Goal: Information Seeking & Learning: Check status

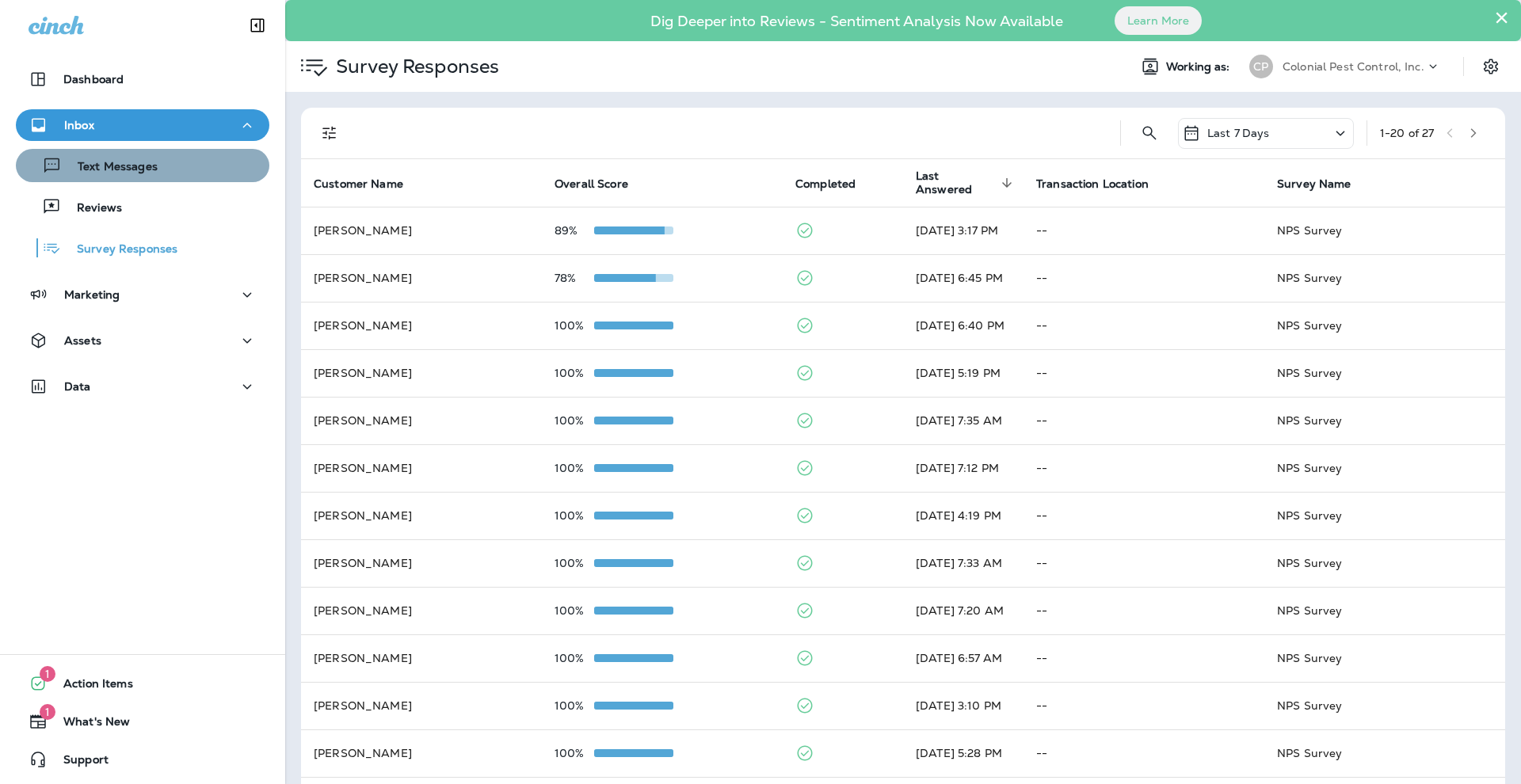
click at [141, 177] on button "Text Messages" at bounding box center [142, 165] width 254 height 33
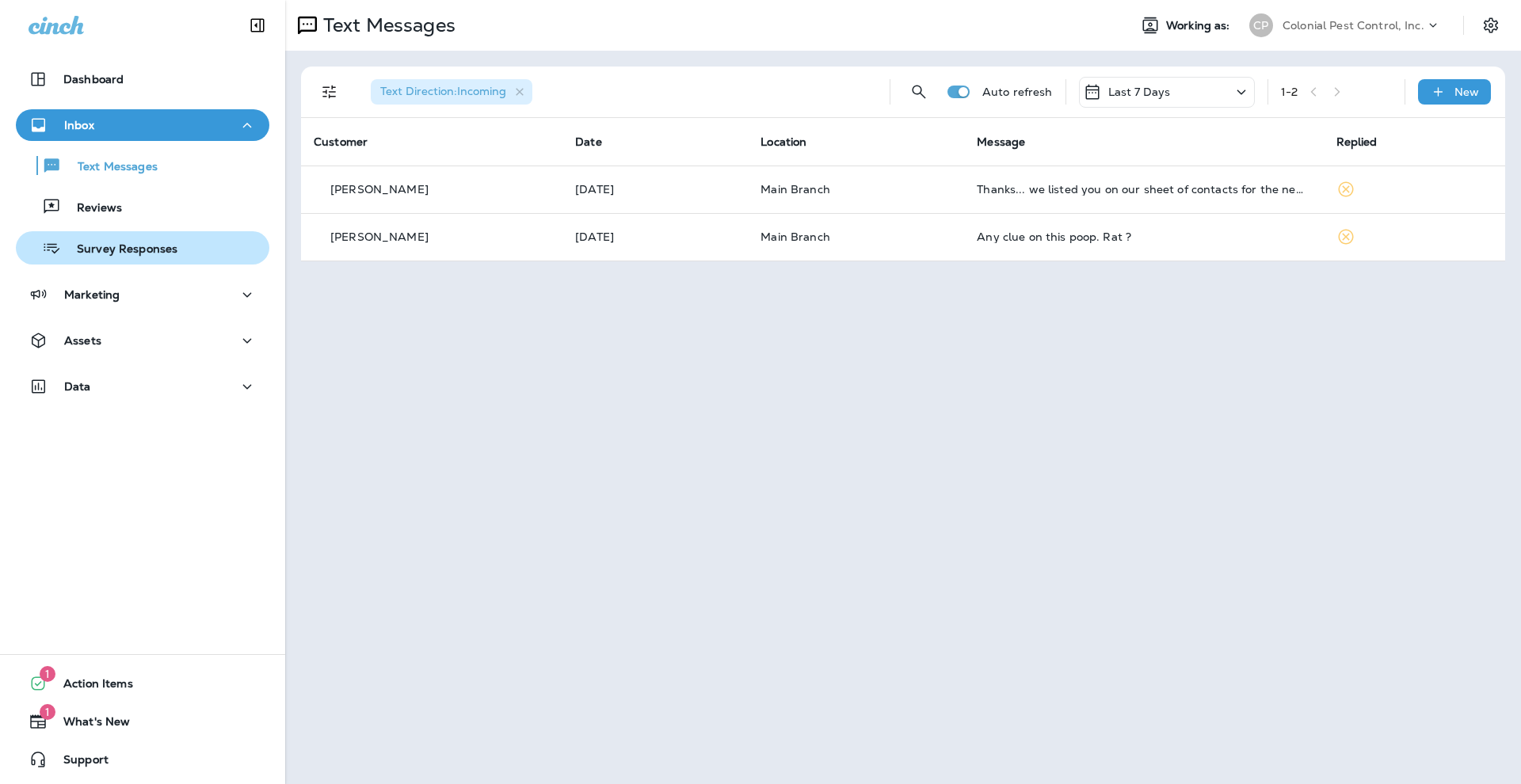
click at [148, 241] on div "Survey Responses" at bounding box center [99, 247] width 155 height 24
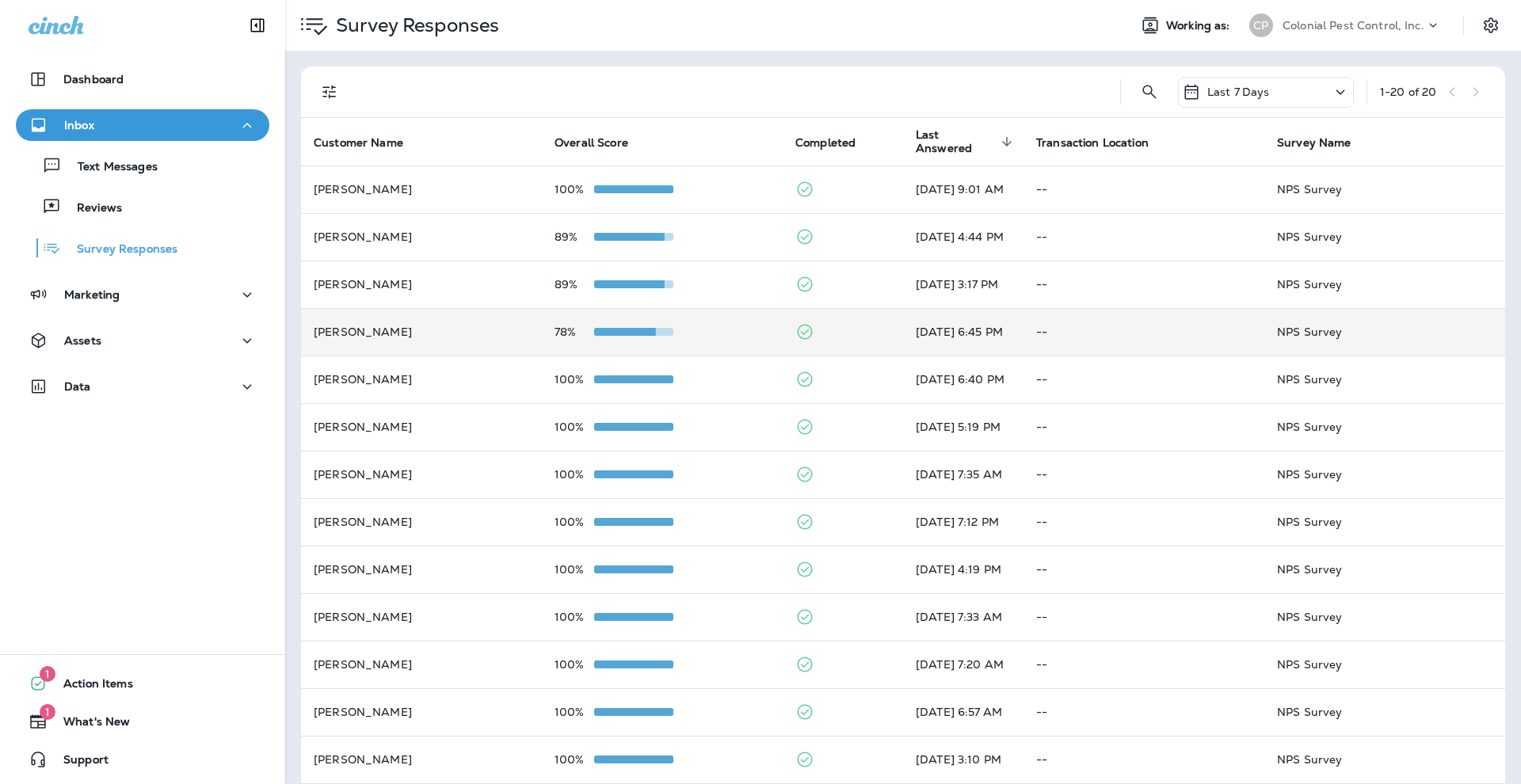
click at [494, 308] on td "[PERSON_NAME]" at bounding box center [421, 331] width 241 height 47
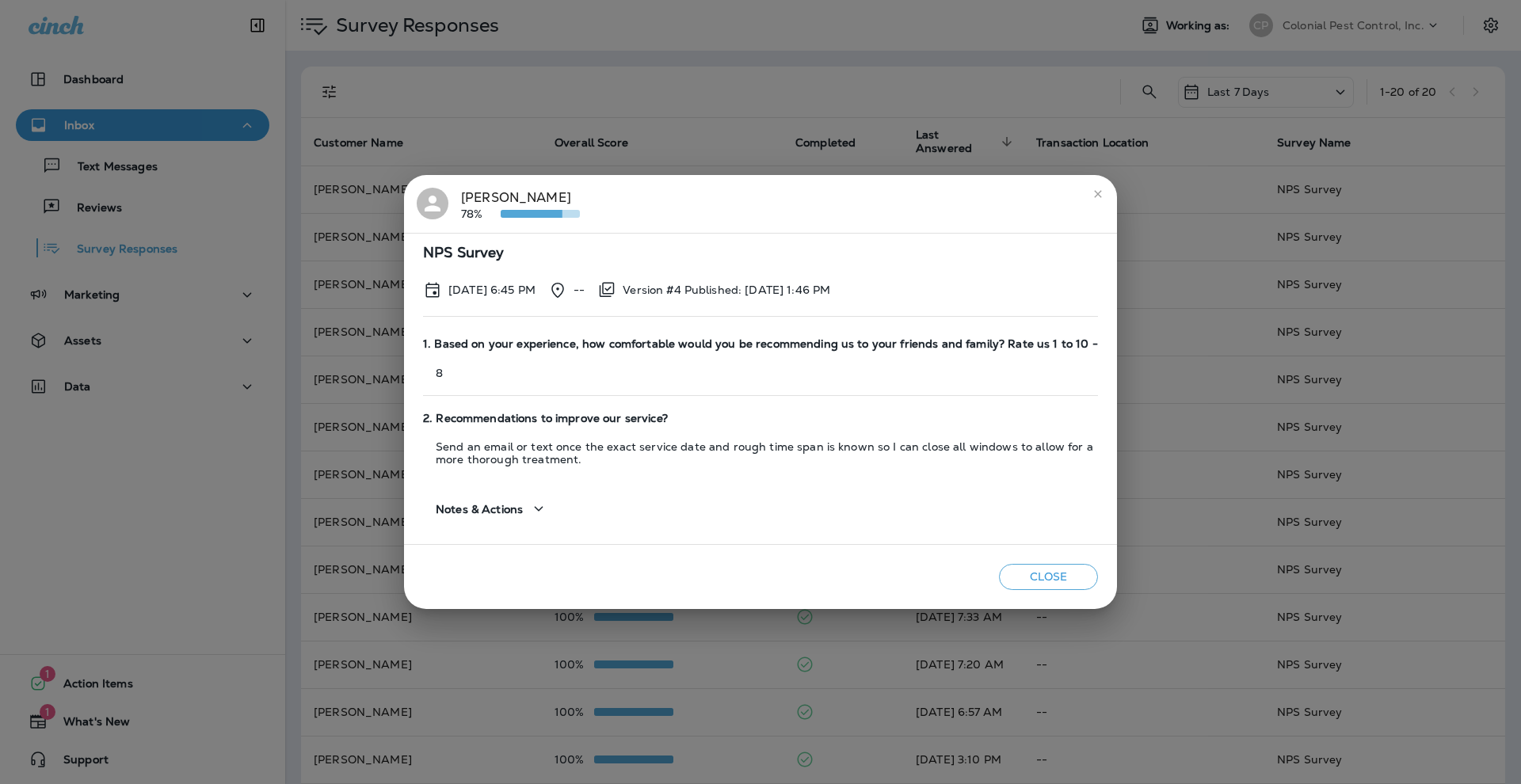
click at [545, 514] on icon "button" at bounding box center [538, 509] width 19 height 19
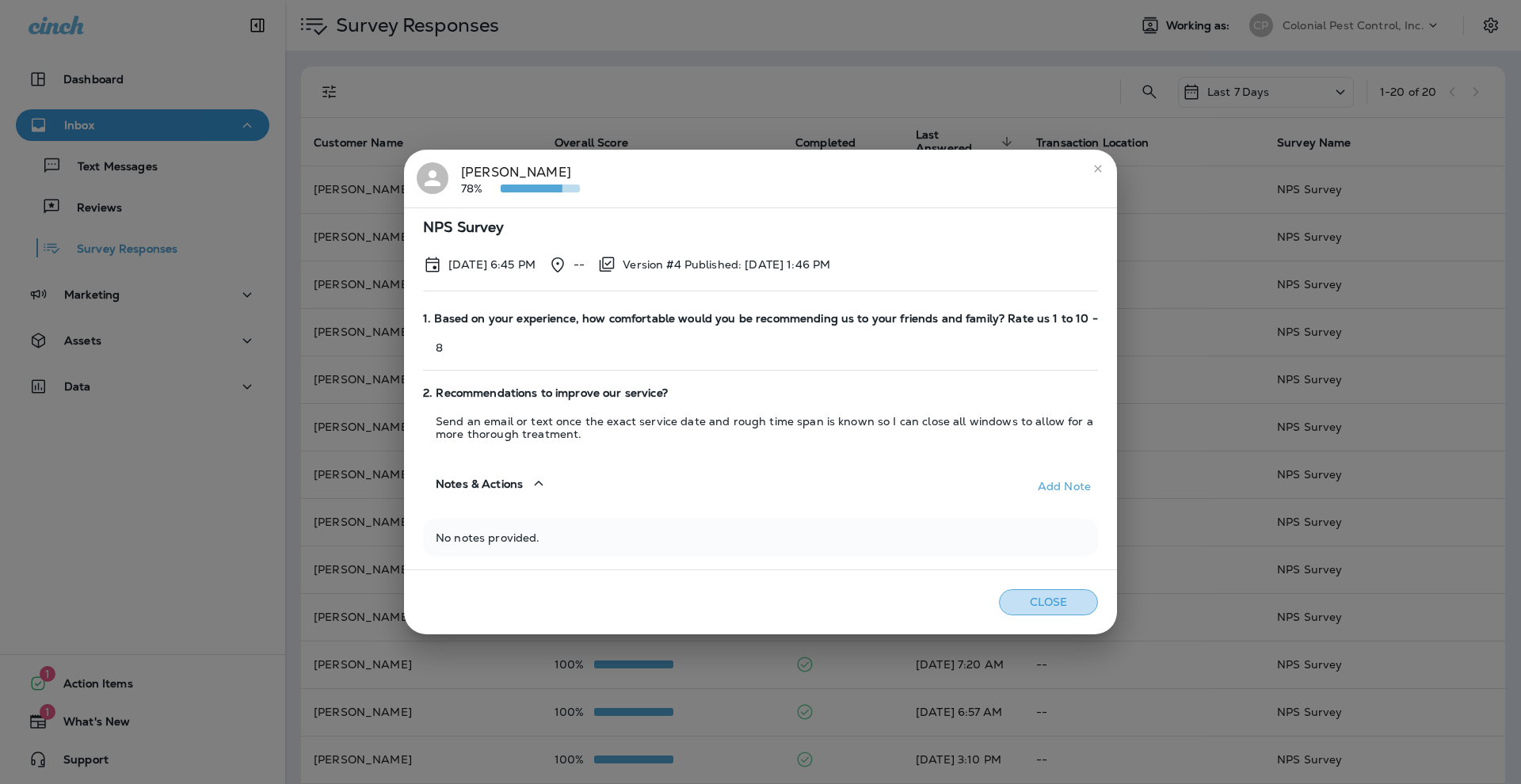
click at [1047, 603] on button "Close" at bounding box center [1048, 602] width 99 height 26
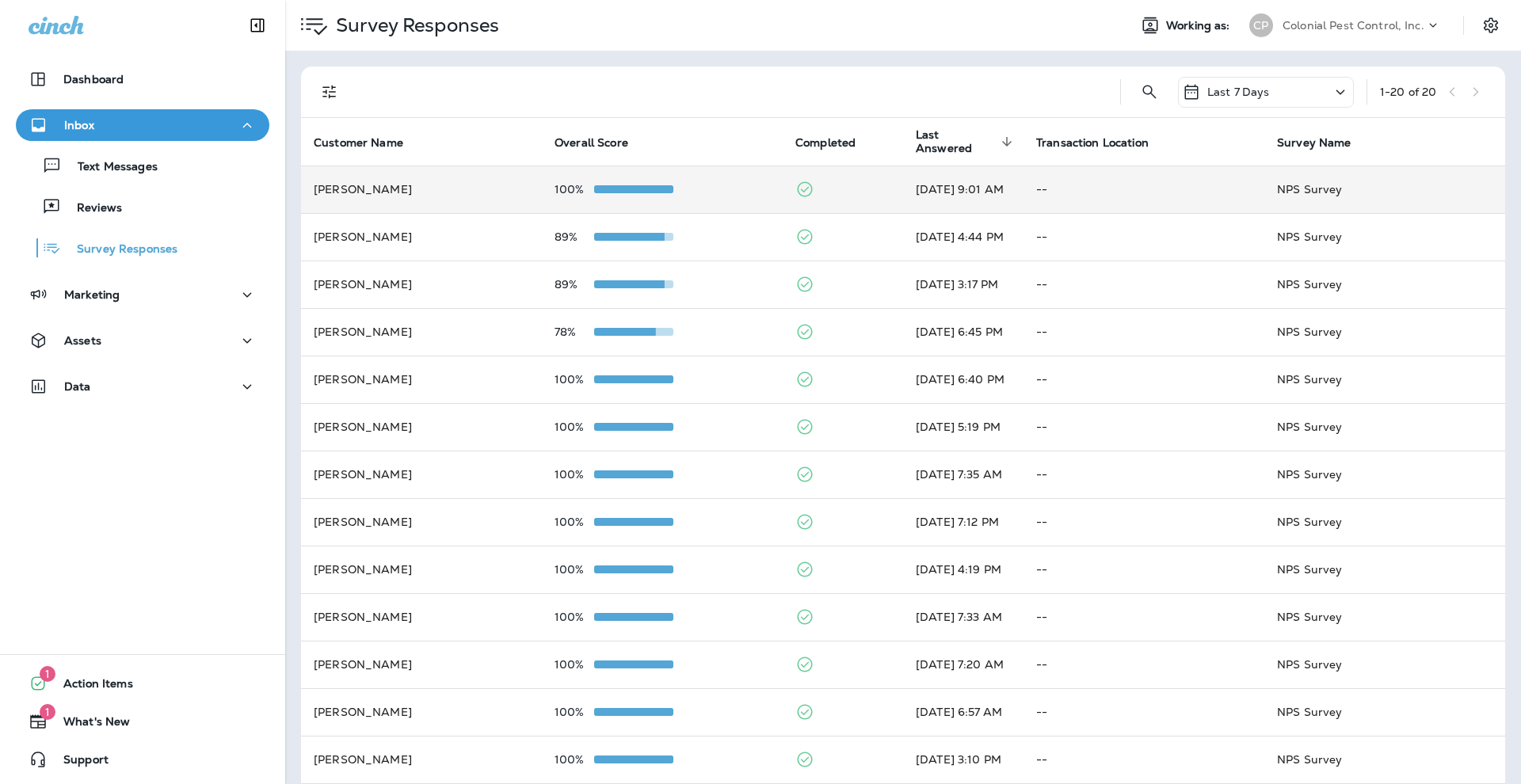
click at [757, 183] on td "100%" at bounding box center [662, 189] width 241 height 47
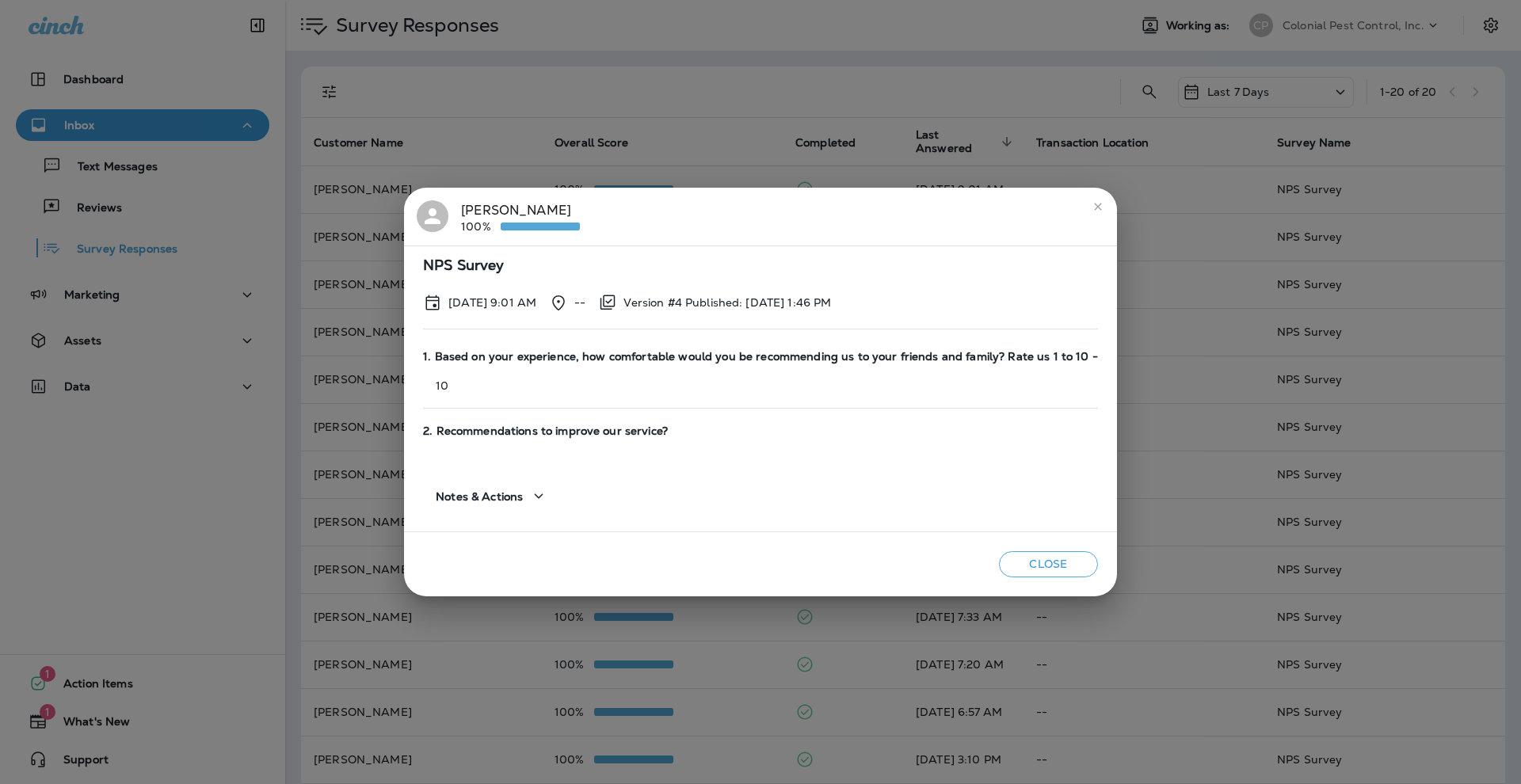
click at [749, 157] on div "[PERSON_NAME] 100% NPS Survey [DATE] 9:01 AM -- Version #4 Published: [DATE] 1:…" at bounding box center [760, 392] width 1521 height 784
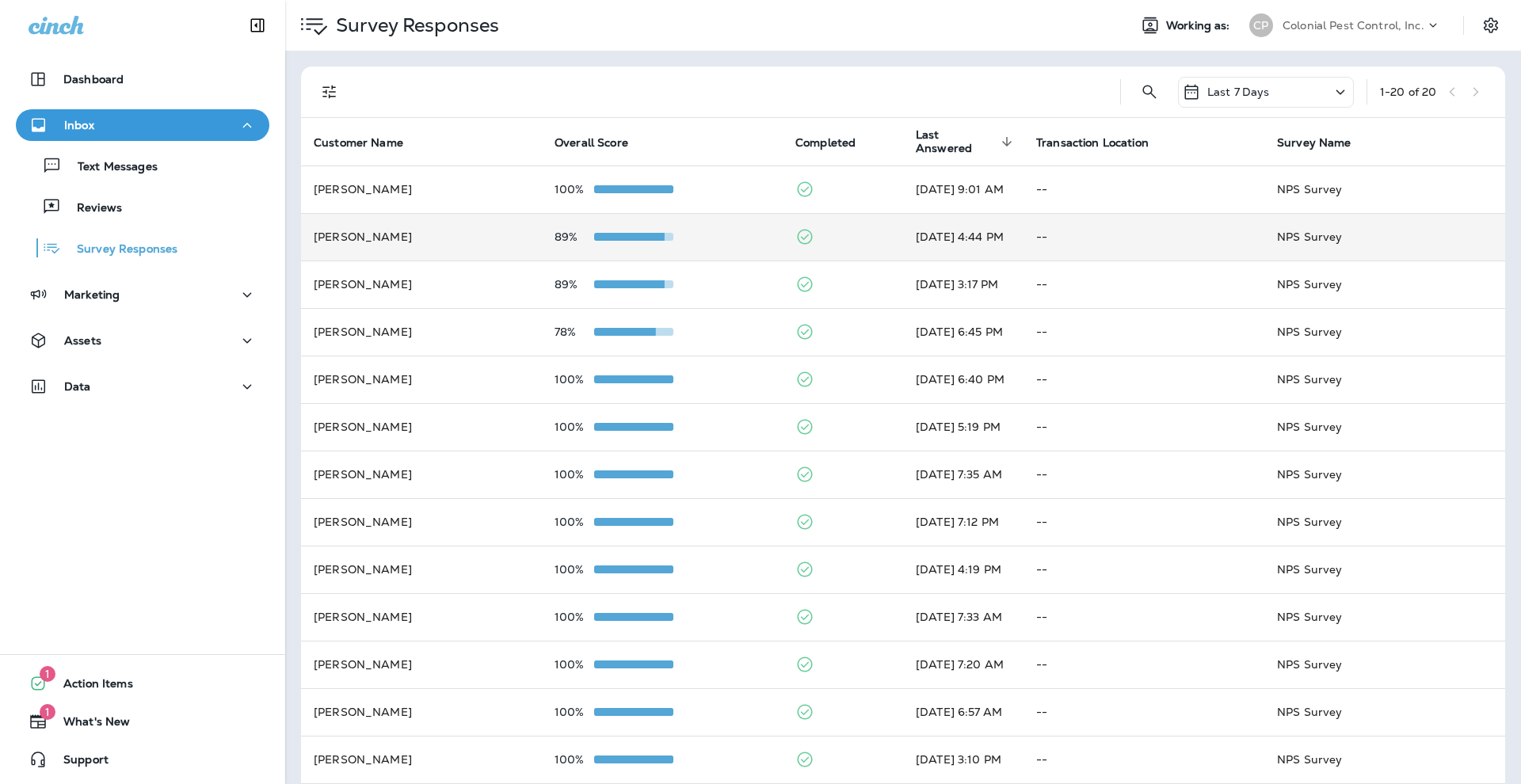
click at [733, 231] on div "89%" at bounding box center [662, 236] width 215 height 13
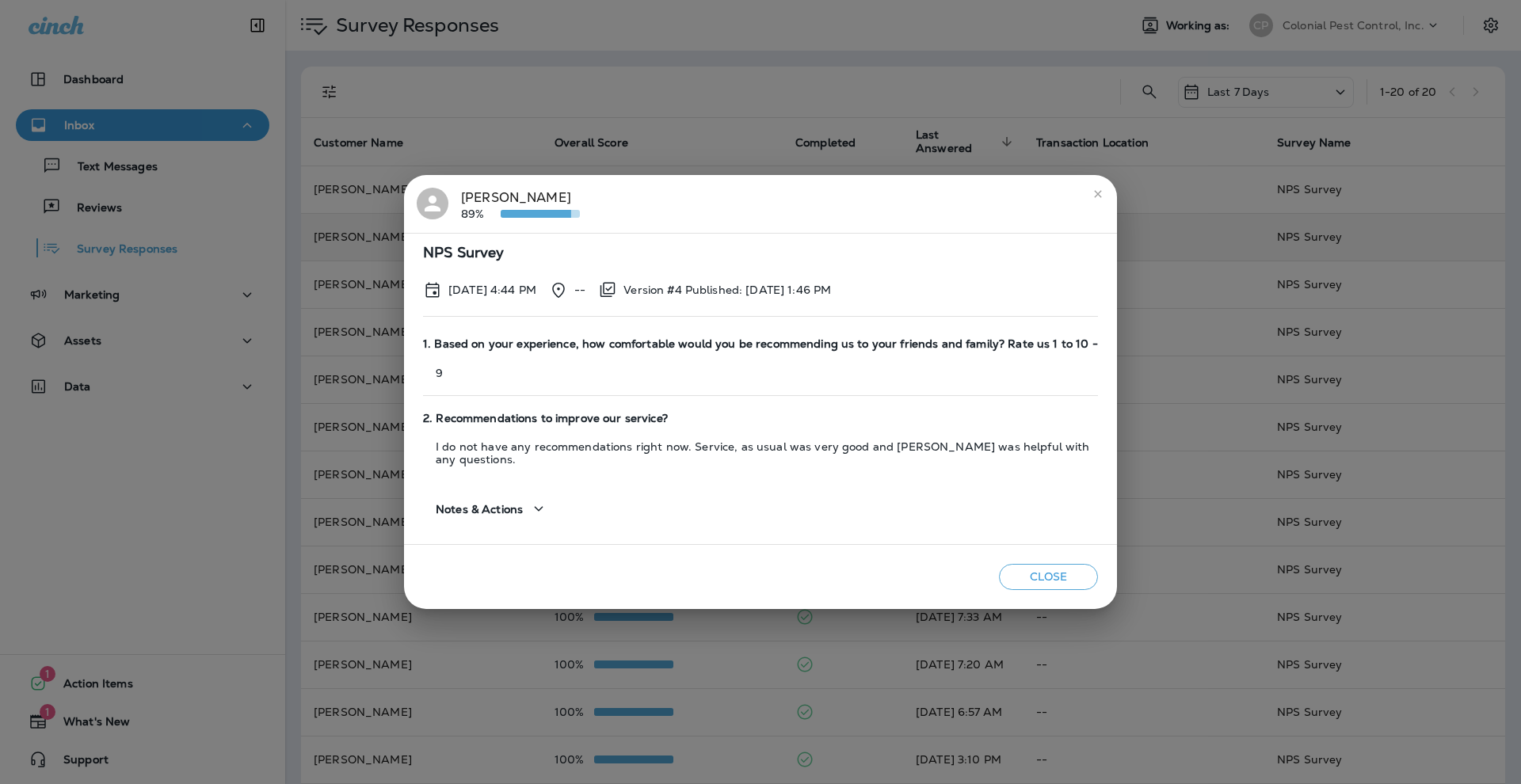
click at [723, 120] on div "[PERSON_NAME] 89% NPS Survey [DATE] 4:44 PM -- Version #4 Published: [DATE] 1:4…" at bounding box center [760, 392] width 1521 height 784
